Goal: Check status: Check status

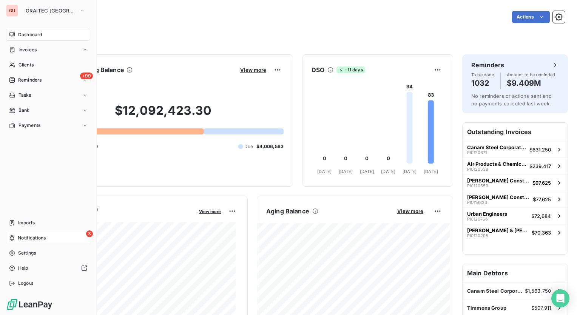
click at [18, 238] on span "Notifications" at bounding box center [32, 238] width 28 height 7
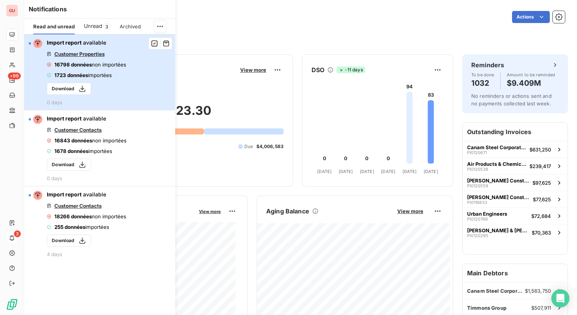
click at [103, 65] on span "non importées" at bounding box center [109, 65] width 34 height 6
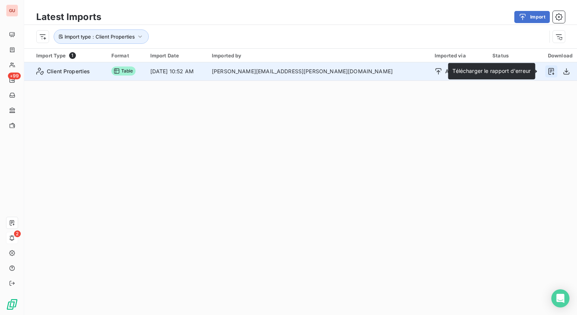
click at [548, 72] on icon "button" at bounding box center [552, 72] width 8 height 8
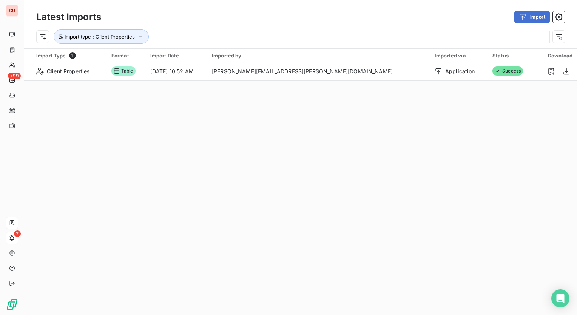
click at [534, 170] on div "Latest Imports Import Import type : Client Properties Import Type 1 Format Impo…" at bounding box center [300, 157] width 553 height 315
click at [137, 36] on icon "button" at bounding box center [140, 37] width 8 height 8
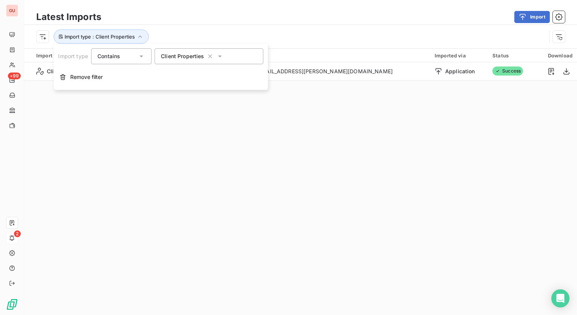
click at [145, 57] on div "Contains is" at bounding box center [121, 56] width 60 height 16
click at [142, 53] on icon at bounding box center [142, 57] width 8 height 8
click at [186, 22] on div "Import" at bounding box center [337, 17] width 455 height 12
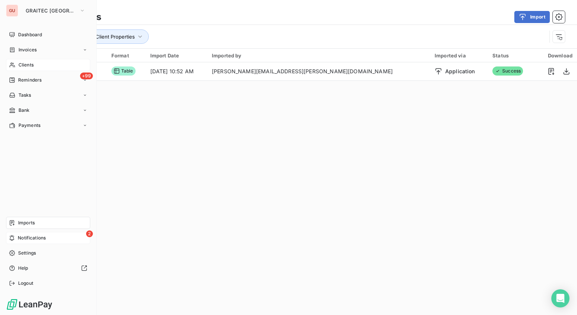
click at [27, 65] on span "Clients" at bounding box center [26, 65] width 15 height 7
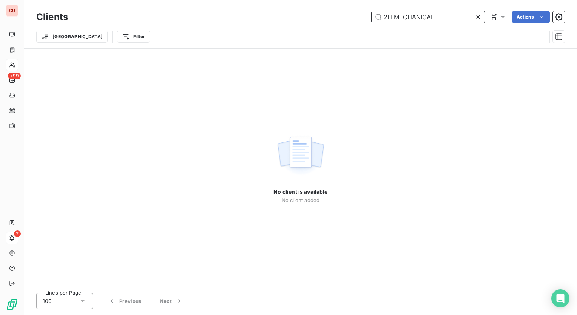
drag, startPoint x: 446, startPoint y: 19, endPoint x: 302, endPoint y: 26, distance: 144.2
click at [302, 26] on div "Clients 2H MECHANICAL Actions Trier Filter" at bounding box center [300, 28] width 529 height 39
paste input "3D Design Industries Inc, DBA Amc Cabinetry"
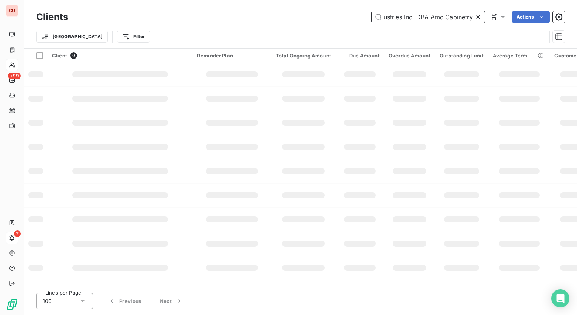
type input "3D Design Industries Inc, DBA Amc Cabinetry"
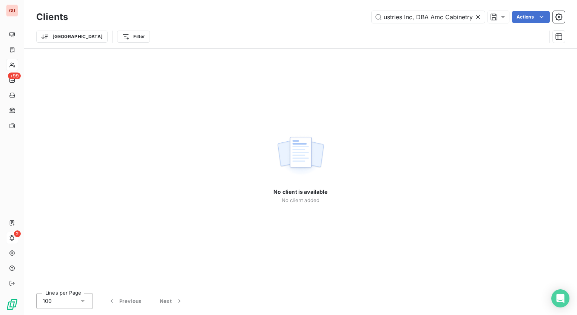
scroll to position [0, 0]
